Goal: Task Accomplishment & Management: Manage account settings

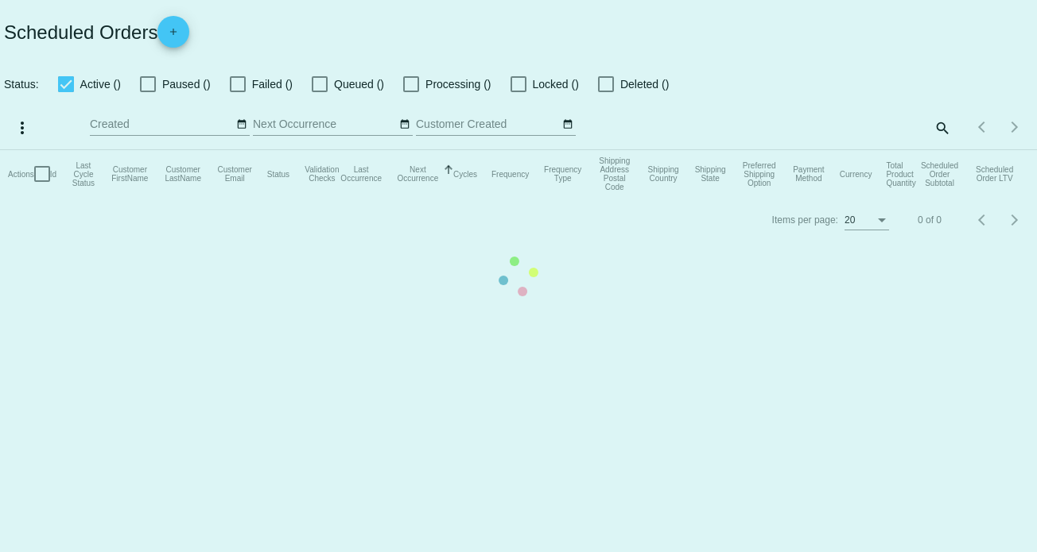
checkbox input "true"
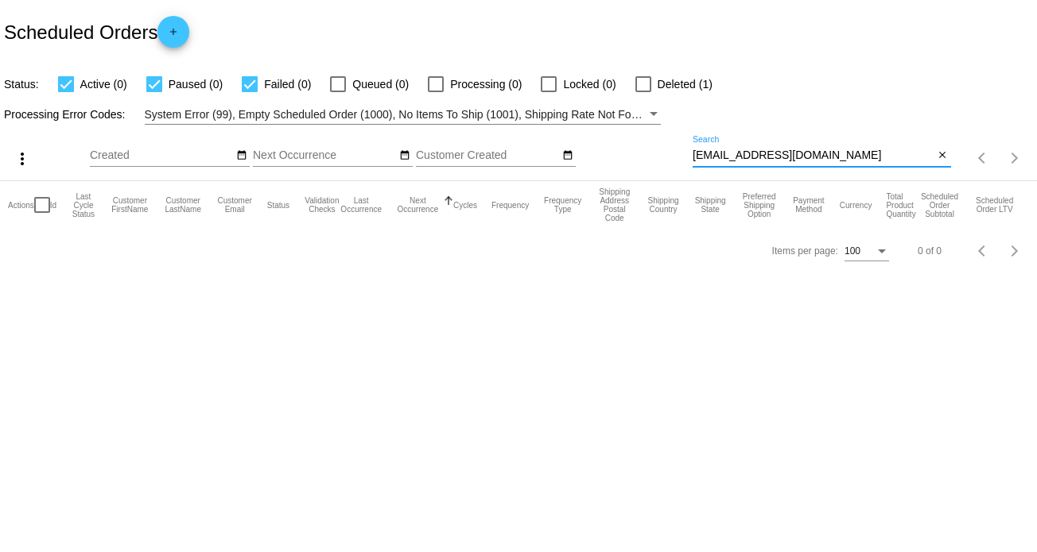
click at [763, 155] on input "[EMAIL_ADDRESS][DOMAIN_NAME]" at bounding box center [813, 155] width 242 height 13
paste input "zanetell65"
type input "[EMAIL_ADDRESS][DOMAIN_NAME]"
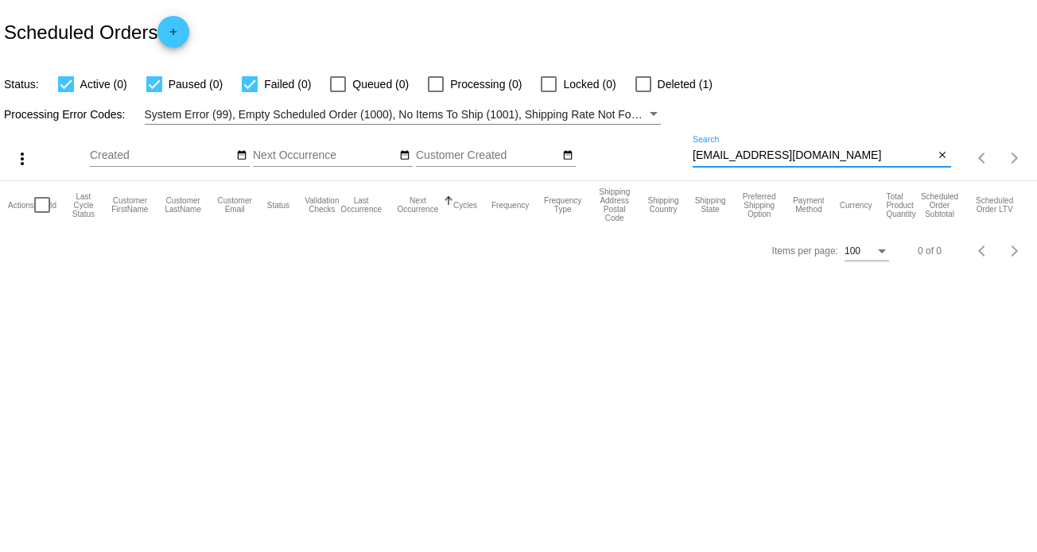
click at [645, 80] on div at bounding box center [643, 84] width 16 height 16
click at [643, 92] on input "Deleted (1)" at bounding box center [642, 92] width 1 height 1
checkbox input "true"
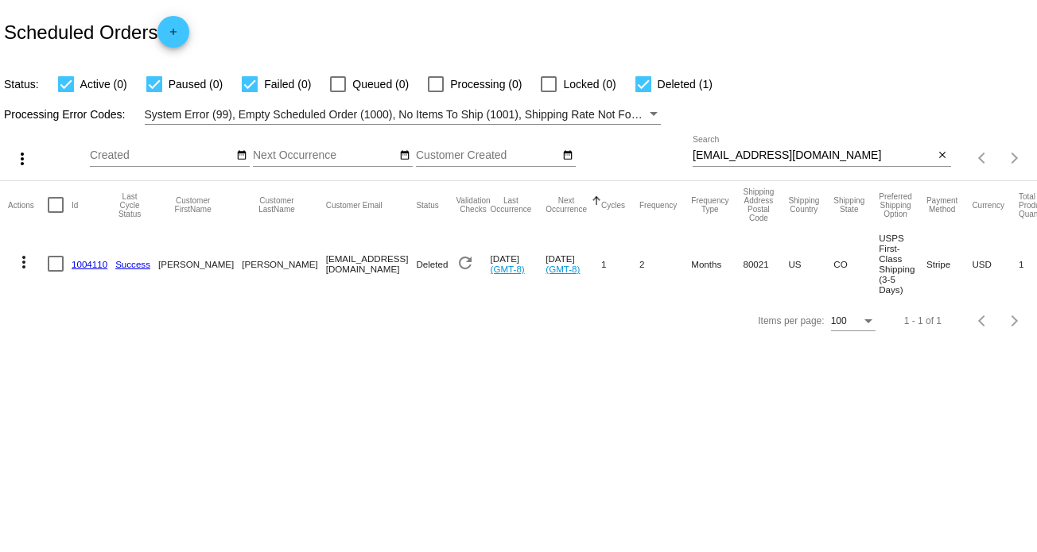
click at [21, 258] on mat-icon "more_vert" at bounding box center [23, 262] width 19 height 19
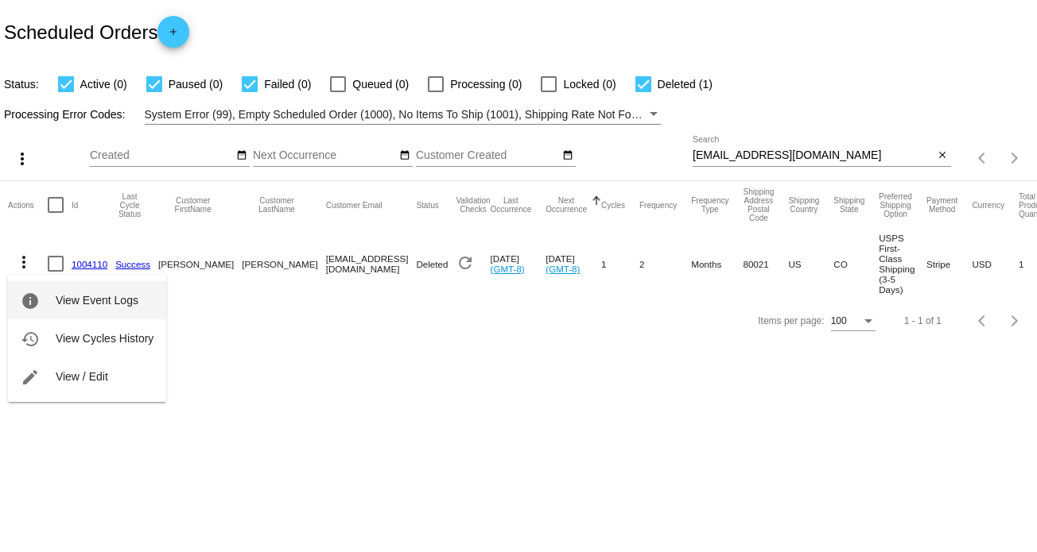
click at [95, 301] on span "View Event Logs" at bounding box center [97, 300] width 83 height 13
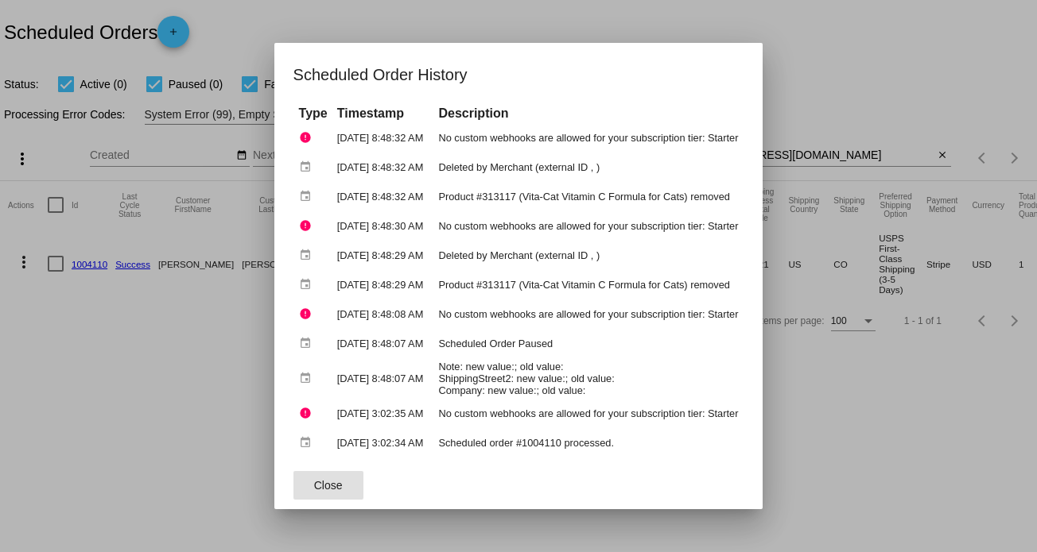
click at [640, 9] on div at bounding box center [518, 276] width 1037 height 552
